Goal: Find specific page/section: Find specific page/section

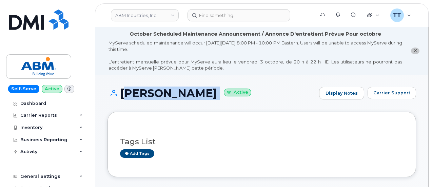
drag, startPoint x: 174, startPoint y: 160, endPoint x: 175, endPoint y: 152, distance: 8.3
click at [174, 160] on div "Tags List Add tags" at bounding box center [262, 144] width 284 height 40
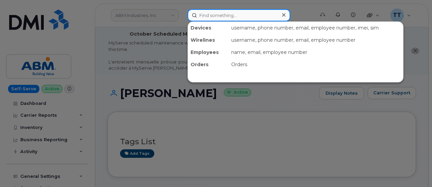
paste input "239-457-8880"
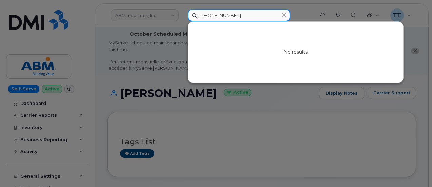
type input "239-457-8880"
click at [221, 16] on input "239-457-8880" at bounding box center [239, 15] width 103 height 12
paste input "626-612-9980"
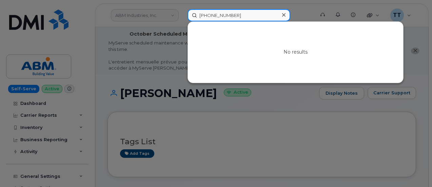
type input "626-612-9980"
click at [207, 15] on input "626-612-9980" at bounding box center [239, 15] width 103 height 12
click at [208, 15] on input "626-612-9980" at bounding box center [239, 15] width 103 height 12
click at [208, 14] on input "626-612-9980" at bounding box center [239, 15] width 103 height 12
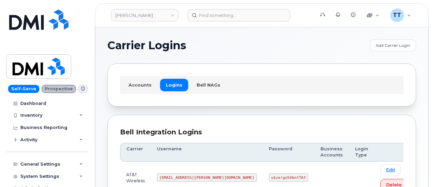
drag, startPoint x: 307, startPoint y: 168, endPoint x: 276, endPoint y: 171, distance: 31.0
click at [314, 169] on td at bounding box center [331, 177] width 35 height 33
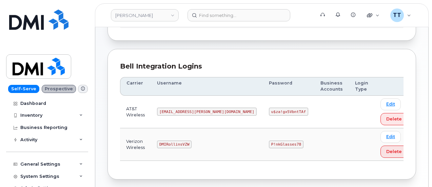
scroll to position [68, 0]
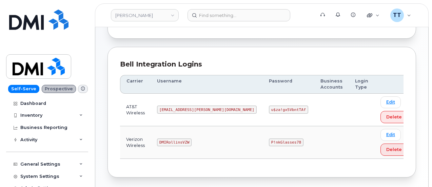
click at [179, 107] on code "[EMAIL_ADDRESS][PERSON_NAME][DOMAIN_NAME]" at bounding box center [207, 109] width 100 height 8
drag, startPoint x: 179, startPoint y: 107, endPoint x: 180, endPoint y: 142, distance: 34.9
click at [180, 142] on code "DMIRollinsVZW" at bounding box center [174, 142] width 35 height 8
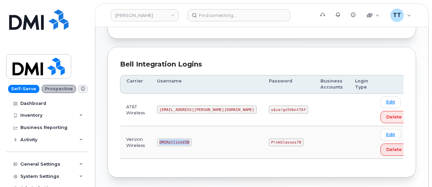
click at [180, 142] on code "DMIRollinsVZW" at bounding box center [174, 142] width 35 height 8
copy code "DMIRollinsVZW"
click at [269, 139] on code "P!nkGlasses78" at bounding box center [286, 142] width 35 height 8
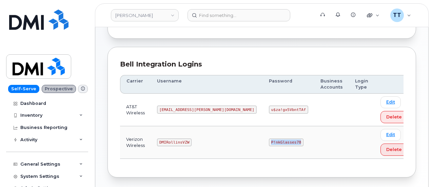
click at [269, 139] on code "P!nkGlasses78" at bounding box center [286, 142] width 35 height 8
copy code "P!nkGlasses78"
drag, startPoint x: 274, startPoint y: 141, endPoint x: 281, endPoint y: 137, distance: 8.0
click at [314, 142] on td at bounding box center [331, 142] width 35 height 33
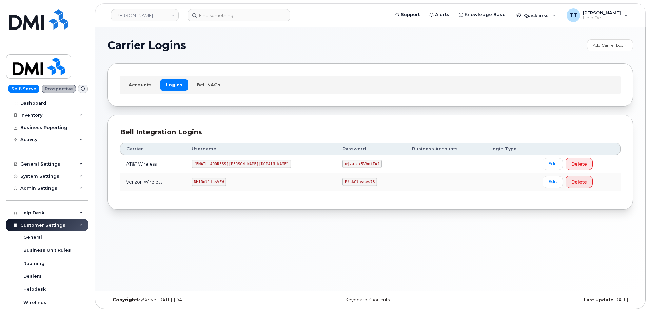
click at [220, 163] on code "[EMAIL_ADDRESS][PERSON_NAME][DOMAIN_NAME]" at bounding box center [242, 164] width 100 height 8
copy code "[EMAIL_ADDRESS][PERSON_NAME][DOMAIN_NAME]"
click at [343, 165] on code "u$za!gx5VbntTAf" at bounding box center [362, 164] width 39 height 8
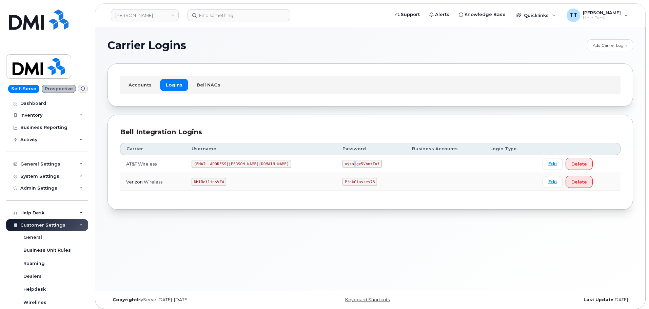
click at [343, 165] on code "u$za!gx5VbntTAf" at bounding box center [362, 164] width 39 height 8
copy code "u$za!gx5VbntTAf"
click at [357, 161] on td "u$za!gx5VbntTAf" at bounding box center [371, 164] width 70 height 18
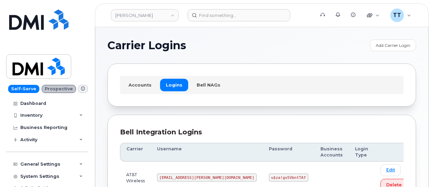
scroll to position [68, 0]
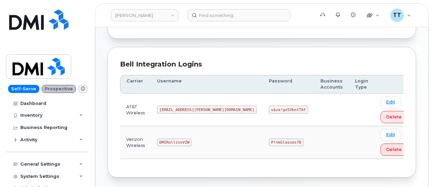
click at [228, 160] on div "Carrier Username Password Business Accounts Login Type AT&T Wireless [EMAIL_ADD…" at bounding box center [262, 117] width 284 height 96
